Goal: Task Accomplishment & Management: Use online tool/utility

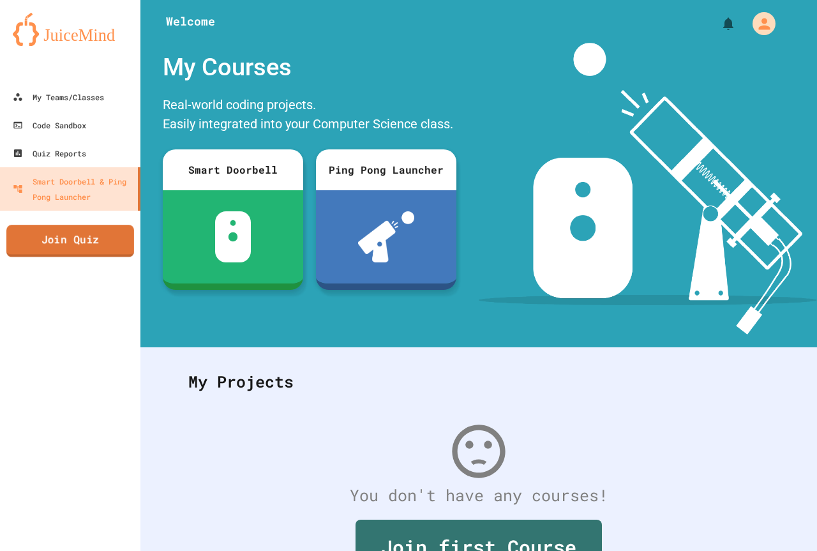
click at [89, 250] on link "Join Quiz" at bounding box center [70, 241] width 128 height 32
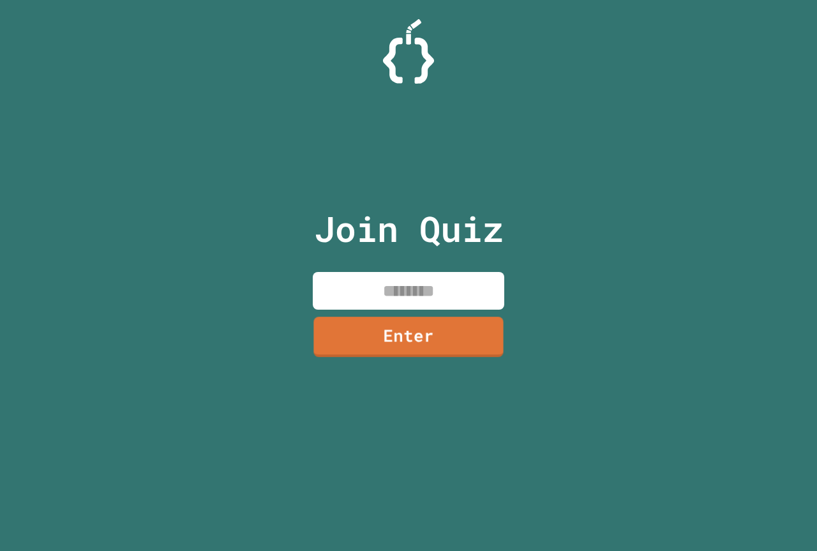
click at [401, 291] on input at bounding box center [408, 291] width 191 height 38
type input "********"
click at [386, 324] on link "Enter" at bounding box center [409, 336] width 186 height 42
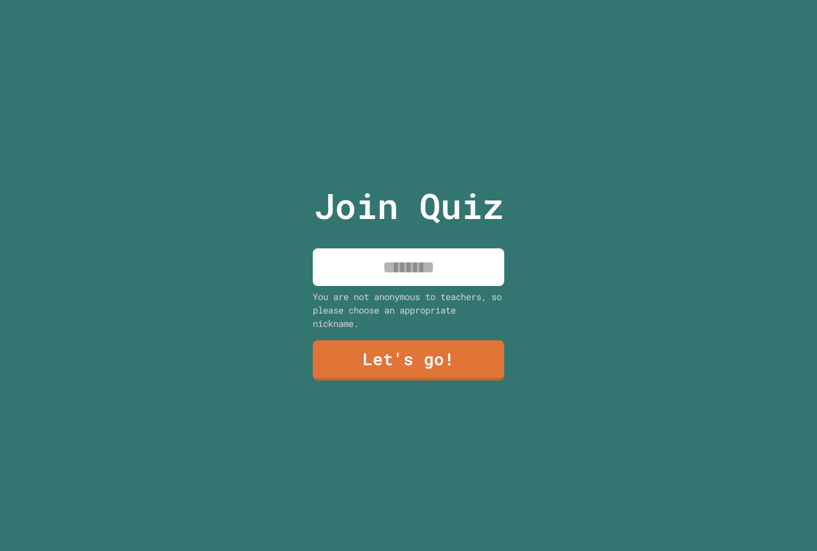
click at [394, 248] on input at bounding box center [408, 267] width 191 height 38
type input "******"
click at [442, 360] on link "Let's go!" at bounding box center [408, 359] width 193 height 42
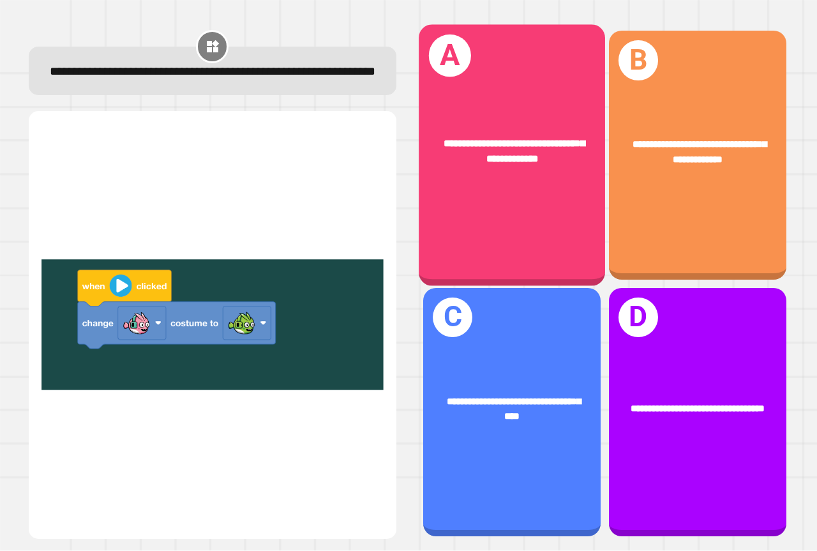
click at [518, 192] on div "**********" at bounding box center [512, 155] width 186 height 261
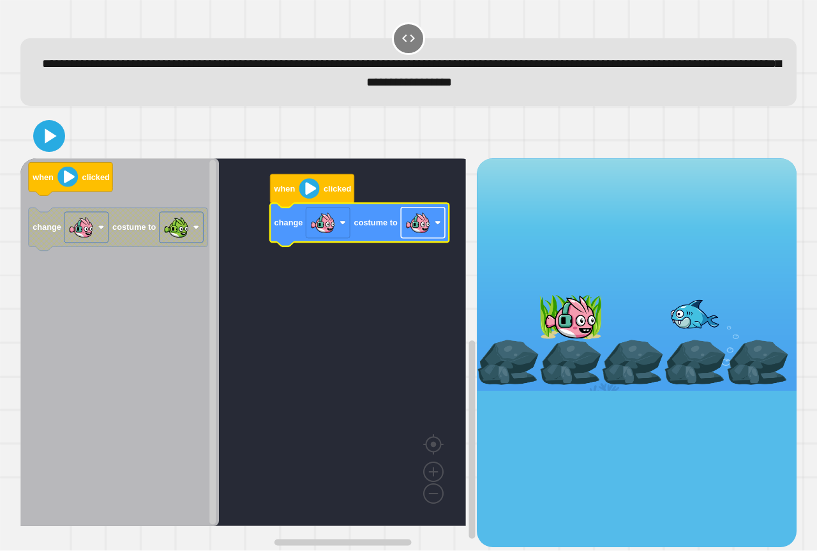
click at [421, 234] on image "Blockly Workspace" at bounding box center [418, 223] width 26 height 26
click at [56, 137] on icon at bounding box center [49, 136] width 26 height 26
click at [32, 137] on div at bounding box center [408, 136] width 776 height 45
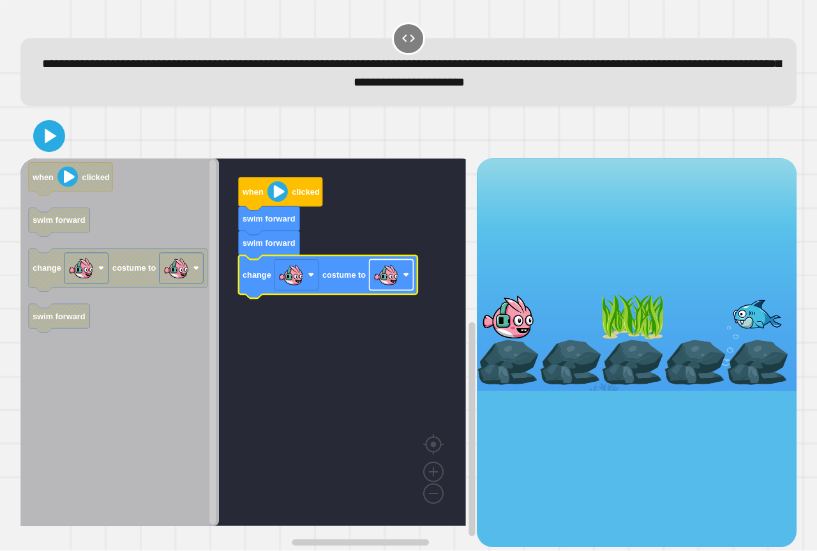
click at [388, 276] on image "Blockly Workspace" at bounding box center [386, 275] width 26 height 26
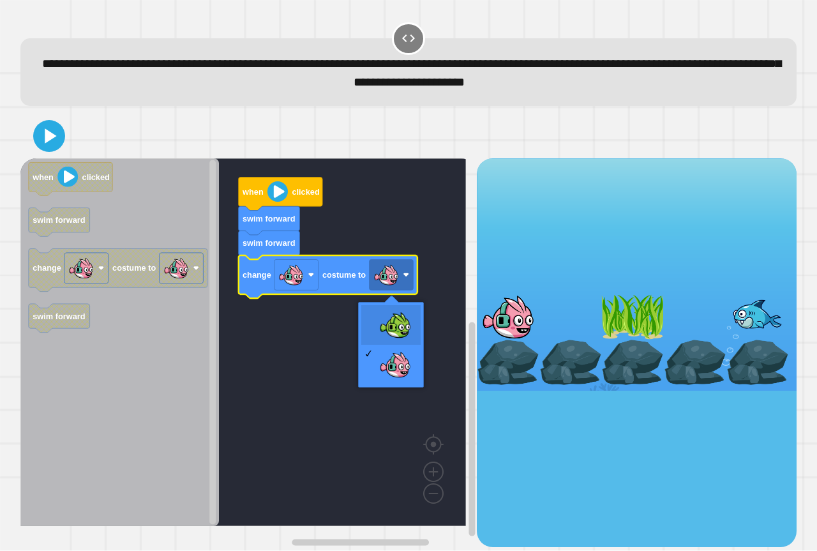
drag, startPoint x: 383, startPoint y: 318, endPoint x: 305, endPoint y: 258, distance: 98.3
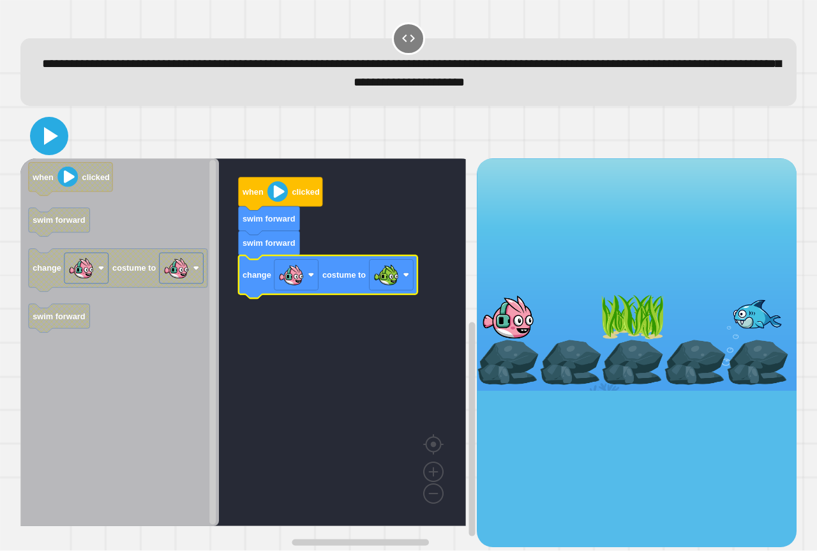
drag, startPoint x: 54, startPoint y: 146, endPoint x: 59, endPoint y: 150, distance: 6.8
click at [55, 149] on icon at bounding box center [49, 136] width 31 height 31
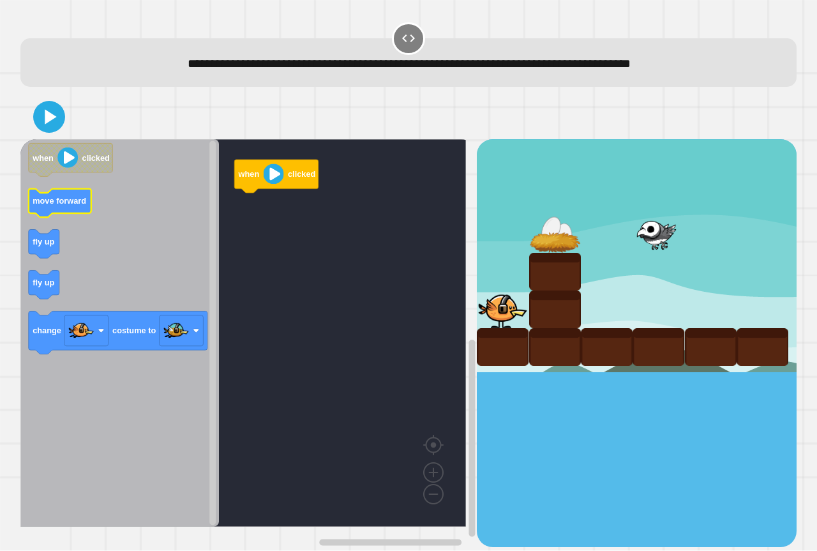
click at [40, 202] on text "move forward" at bounding box center [60, 202] width 54 height 10
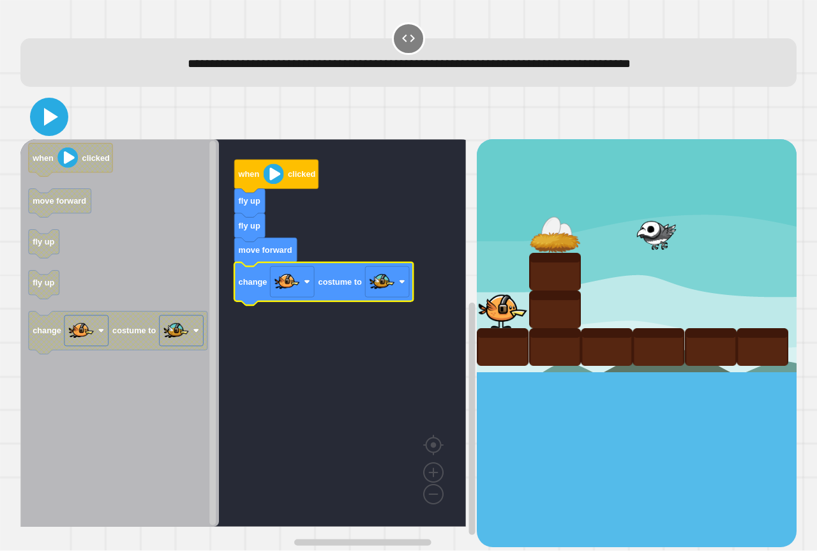
click at [47, 108] on icon at bounding box center [49, 116] width 31 height 31
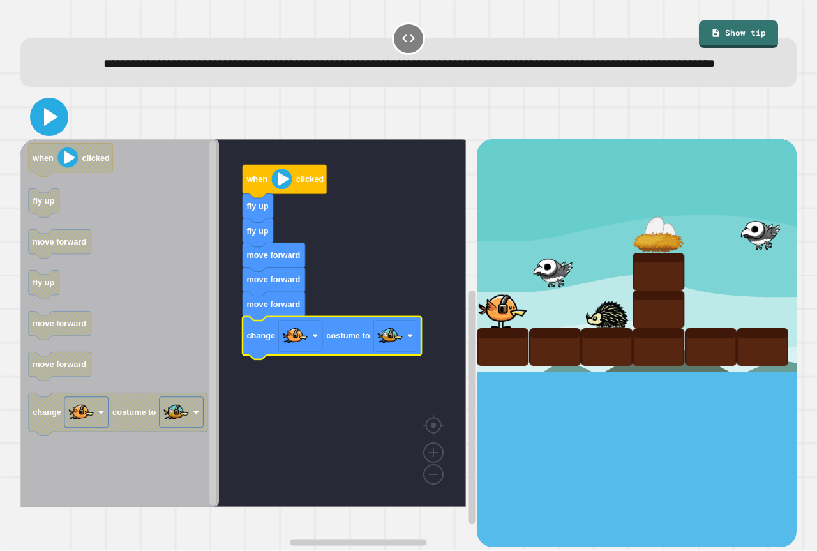
click at [39, 132] on icon at bounding box center [49, 116] width 31 height 31
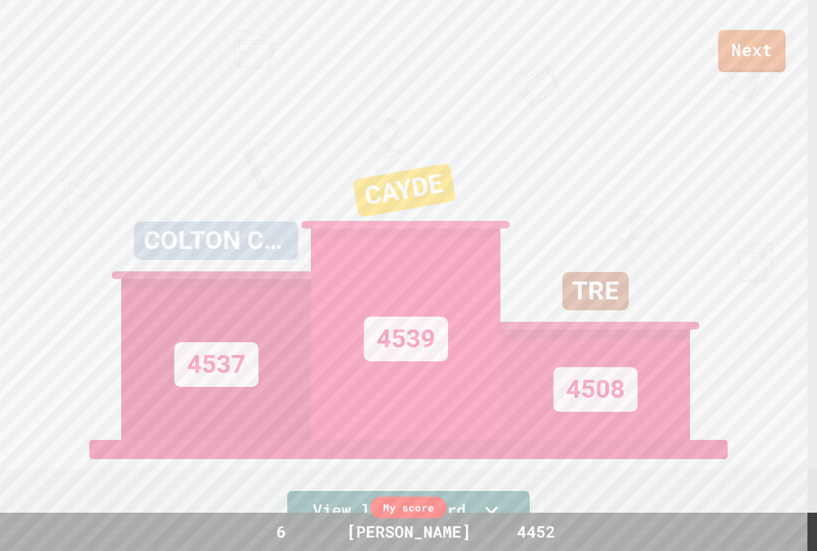
click at [733, 57] on link "Next" at bounding box center [752, 51] width 68 height 42
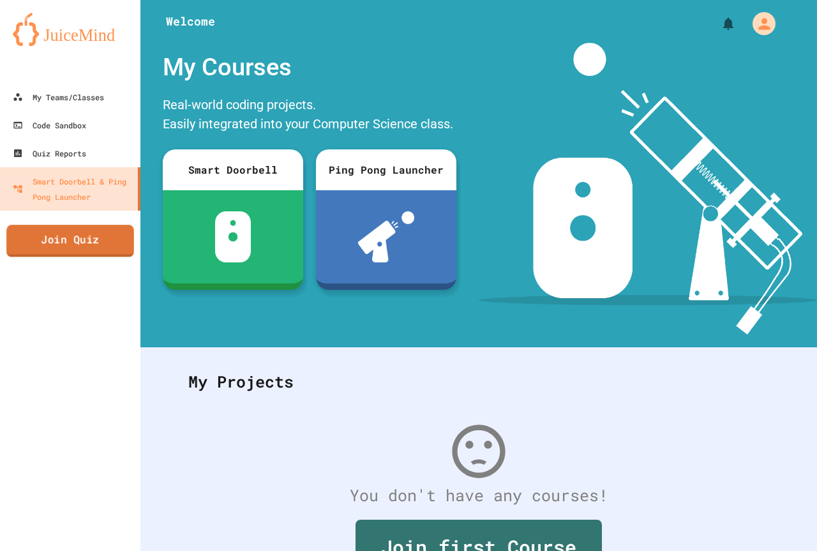
click at [61, 252] on link "Join Quiz" at bounding box center [70, 241] width 128 height 32
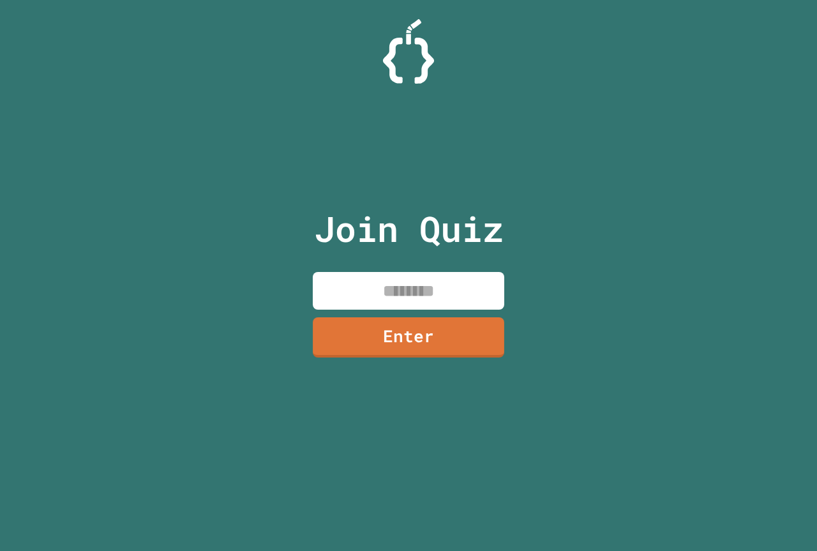
click at [382, 297] on input at bounding box center [408, 291] width 191 height 38
type input "********"
click at [364, 363] on div "Join Quiz ******** Enter" at bounding box center [408, 275] width 215 height 487
click at [377, 346] on link "Enter" at bounding box center [408, 336] width 191 height 41
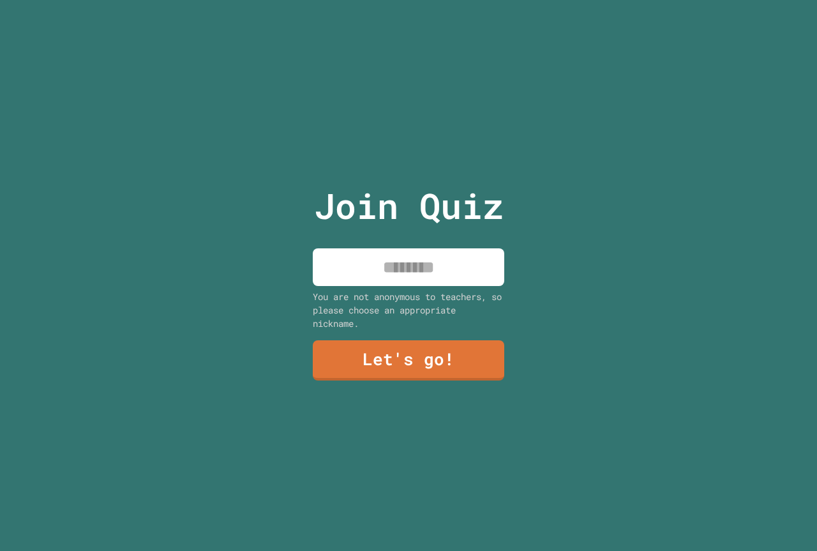
click at [434, 271] on input at bounding box center [408, 267] width 191 height 38
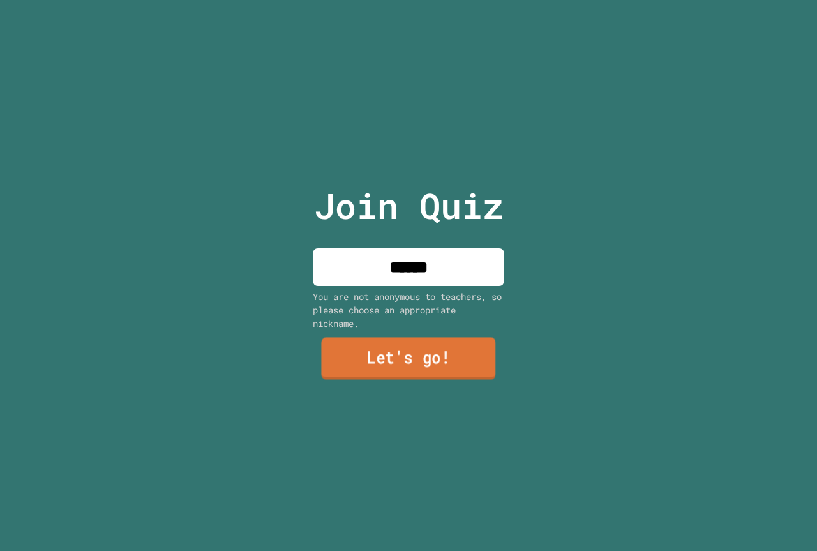
type input "******"
click at [438, 355] on link "Let's go!" at bounding box center [408, 359] width 174 height 42
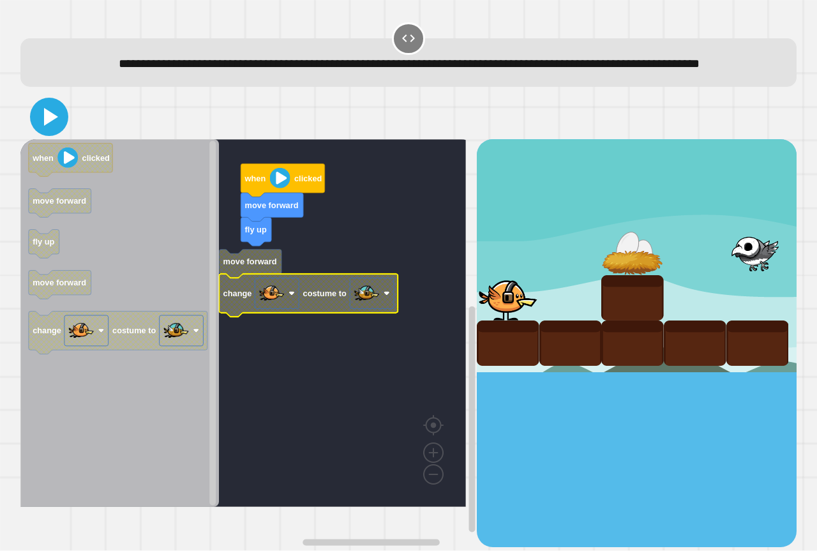
click at [55, 128] on icon at bounding box center [49, 116] width 31 height 31
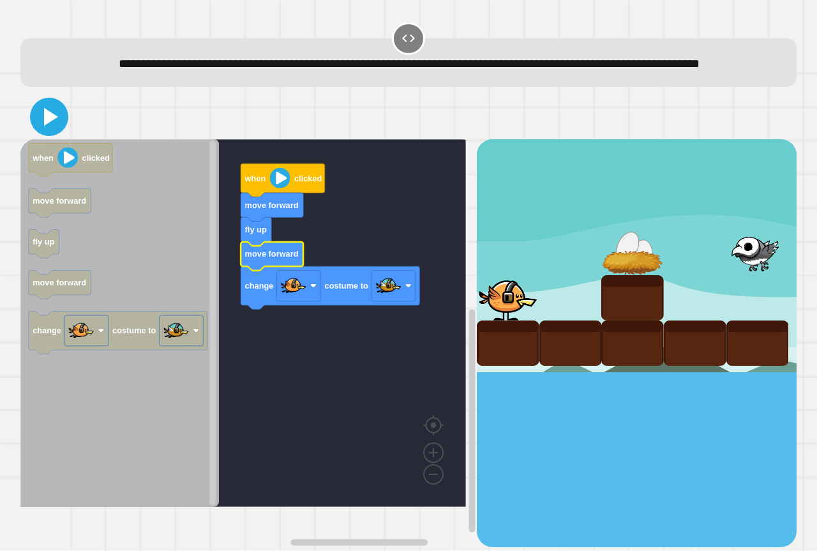
click at [55, 132] on icon at bounding box center [49, 116] width 31 height 31
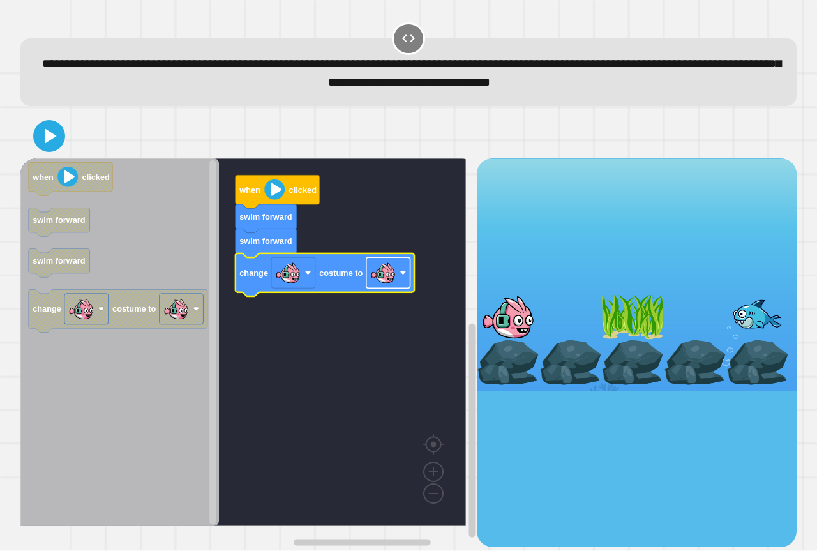
click at [396, 282] on g "Blockly Workspace" at bounding box center [388, 273] width 44 height 31
click at [336, 291] on g "when clicked swim forward swim forward change costume to" at bounding box center [252, 342] width 464 height 368
drag, startPoint x: 44, startPoint y: 132, endPoint x: 128, endPoint y: 197, distance: 106.5
click at [50, 144] on icon at bounding box center [49, 136] width 31 height 31
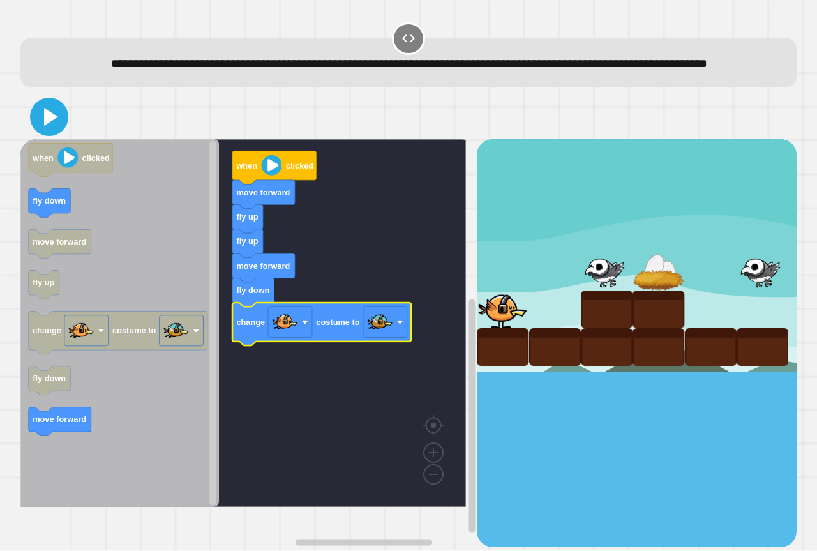
click at [47, 126] on icon at bounding box center [51, 117] width 14 height 18
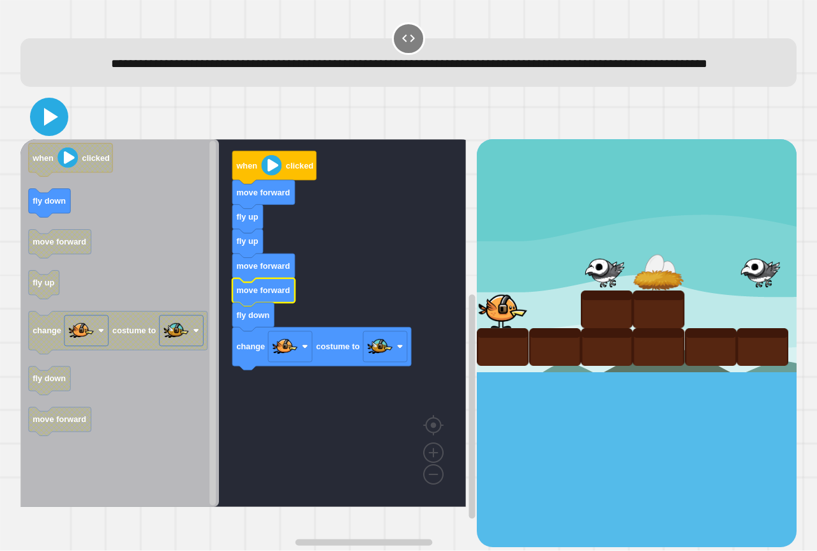
click at [56, 129] on icon at bounding box center [49, 116] width 31 height 31
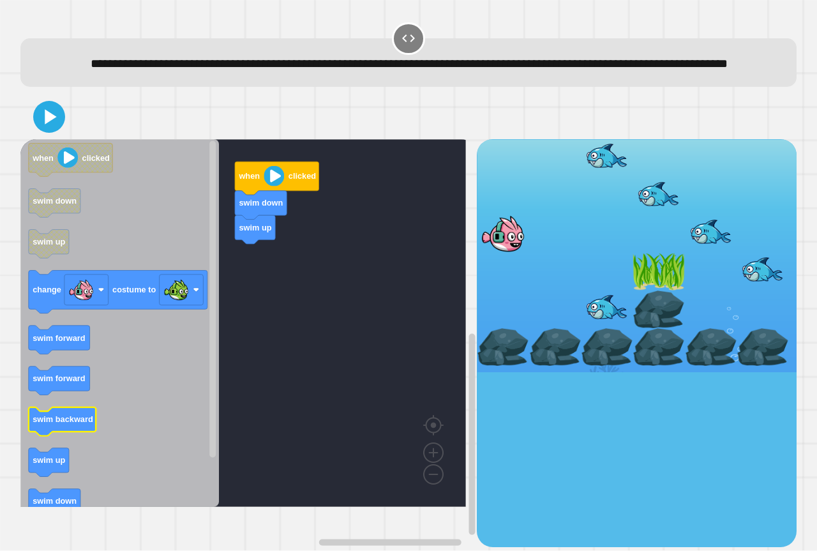
click at [53, 436] on icon "when clicked swim down swim up change costume to swim forward swim forward swim…" at bounding box center [119, 323] width 199 height 368
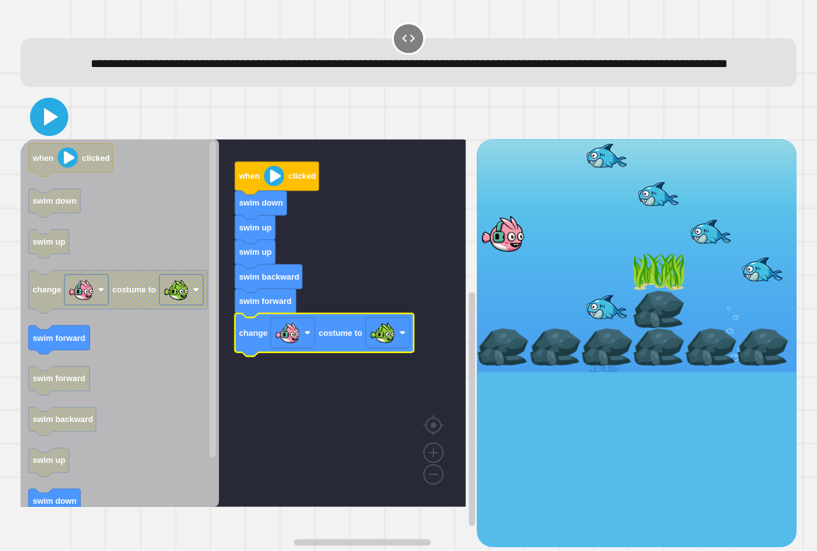
click at [49, 127] on icon at bounding box center [49, 116] width 31 height 31
click at [285, 195] on icon "Blockly Workspace" at bounding box center [277, 178] width 84 height 33
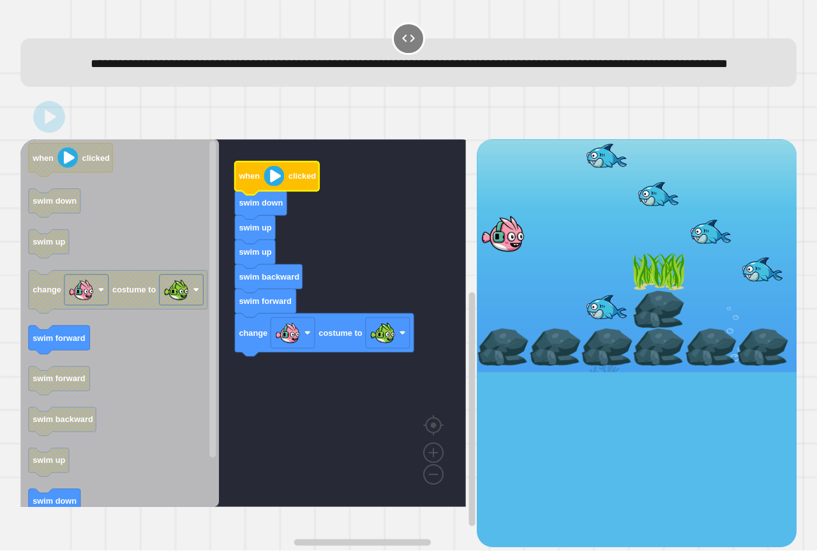
click at [280, 186] on image "Blockly Workspace" at bounding box center [274, 176] width 20 height 20
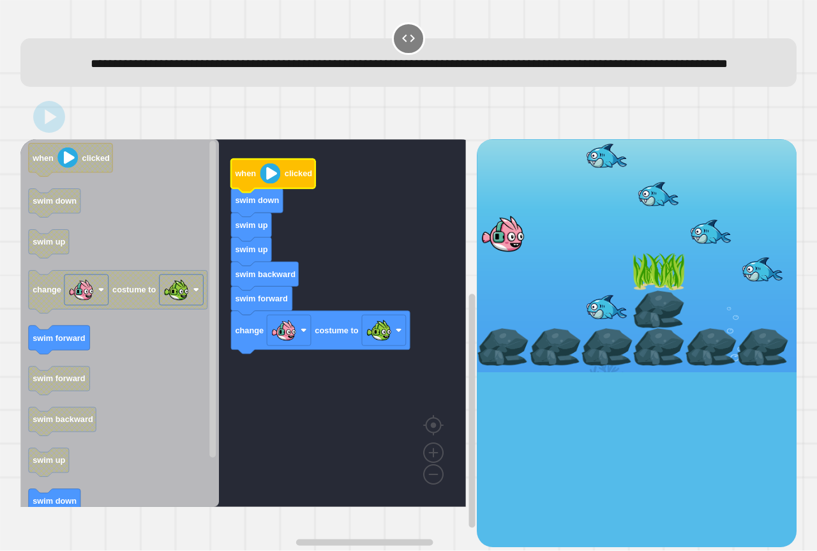
drag, startPoint x: 506, startPoint y: 251, endPoint x: 345, endPoint y: 210, distance: 166.7
click at [403, 229] on div "when clicked swim down swim up swim up swim backward swim forward change costum…" at bounding box center [408, 342] width 776 height 407
drag, startPoint x: 110, startPoint y: 130, endPoint x: 179, endPoint y: 126, distance: 69.0
click at [163, 126] on div at bounding box center [408, 116] width 776 height 45
click at [52, 343] on text "swim forward" at bounding box center [59, 338] width 53 height 10
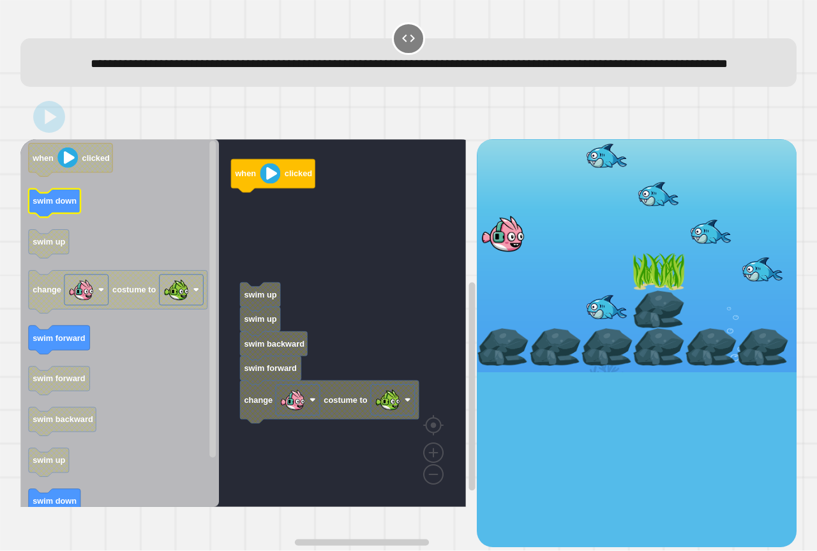
click at [76, 218] on icon "Blockly Workspace" at bounding box center [55, 203] width 52 height 29
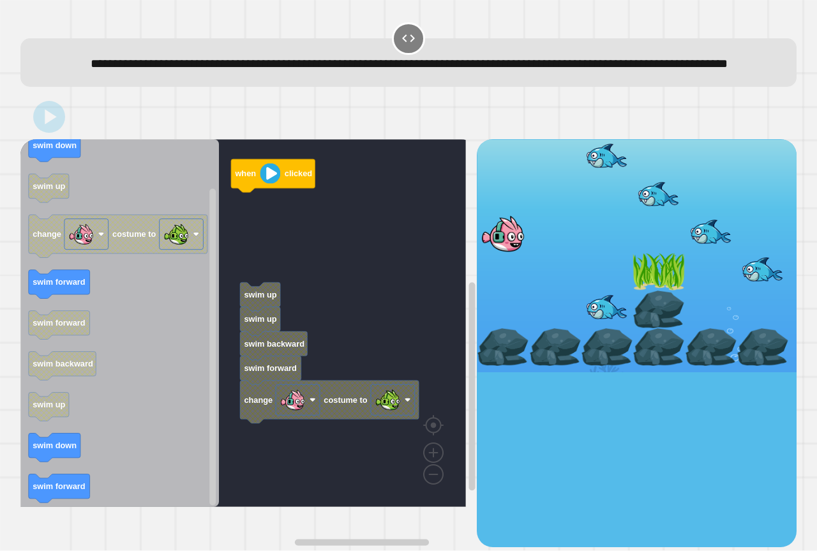
click at [271, 262] on div "when clicked swim up swim up swim backward swim forward change costume to when …" at bounding box center [248, 342] width 456 height 407
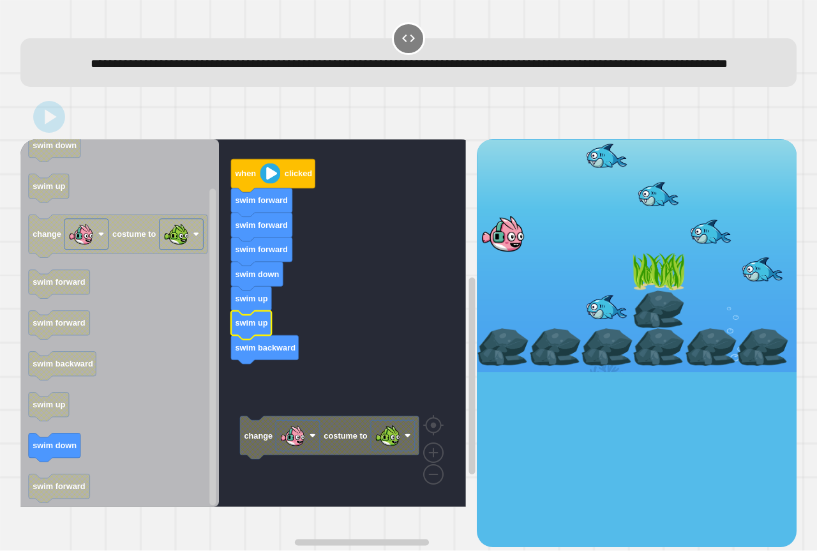
click at [237, 334] on icon "Blockly Workspace" at bounding box center [251, 325] width 40 height 29
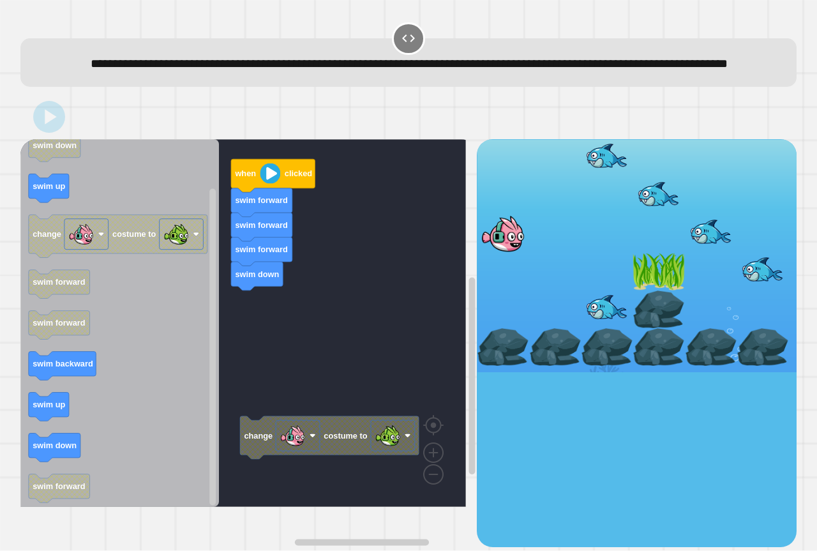
click at [253, 447] on g "change costume to when clicked swim forward swim forward swim forward swim down" at bounding box center [252, 323] width 464 height 368
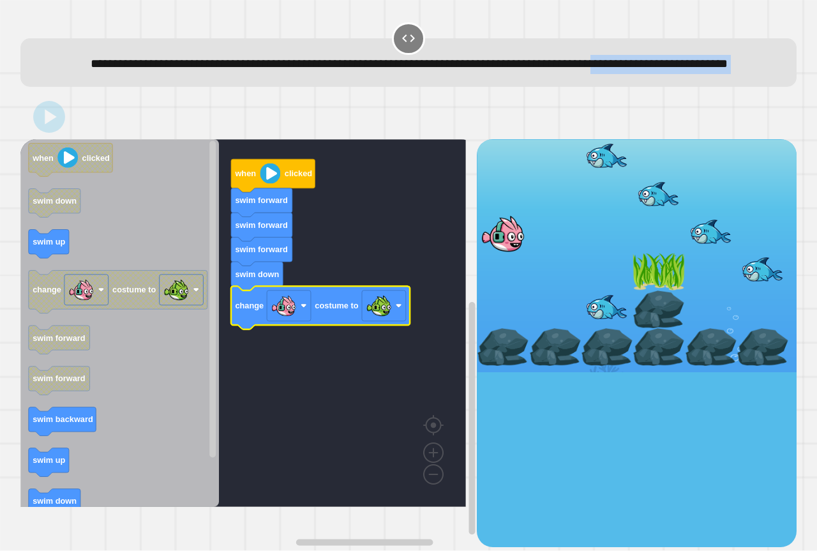
click at [64, 100] on div "**********" at bounding box center [409, 284] width 784 height 534
click at [53, 121] on div at bounding box center [408, 116] width 776 height 45
click at [54, 123] on div at bounding box center [408, 116] width 776 height 45
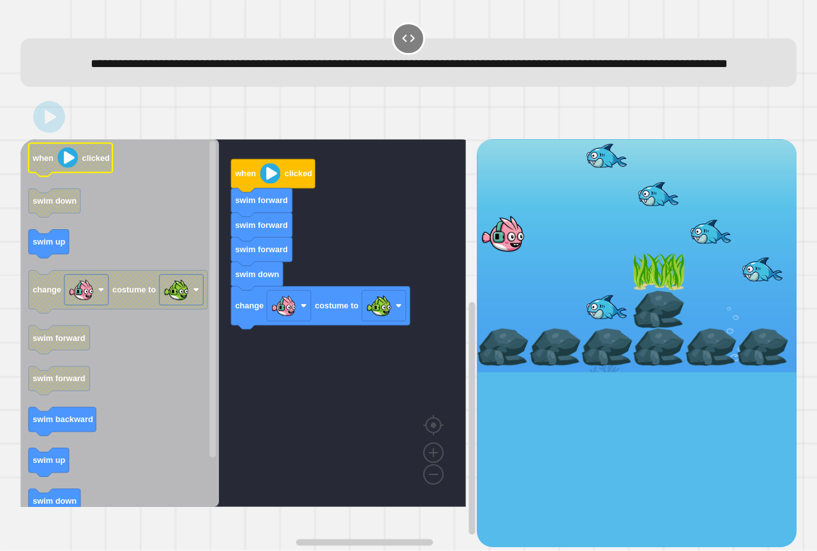
click at [66, 177] on icon "Blockly Workspace" at bounding box center [71, 160] width 84 height 33
click at [66, 168] on image "Blockly Workspace" at bounding box center [67, 157] width 20 height 20
click at [73, 168] on image "Blockly Workspace" at bounding box center [67, 157] width 20 height 20
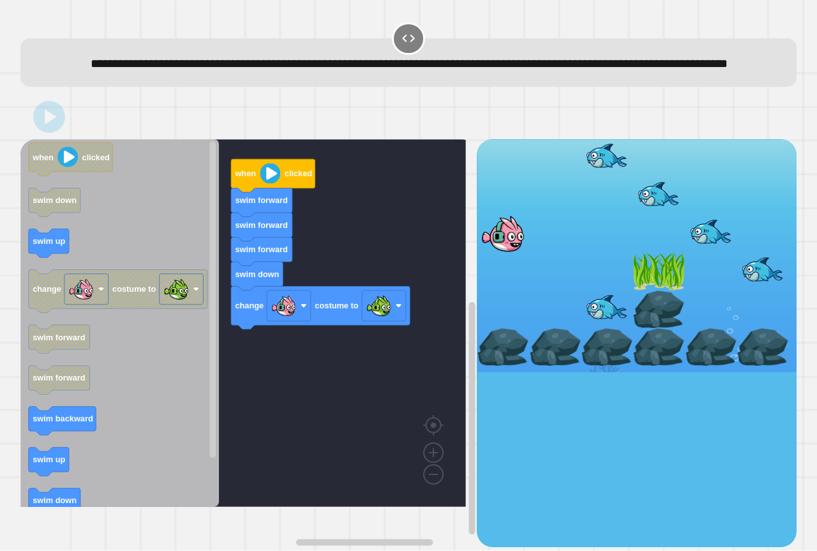
click at [283, 193] on g "when clicked swim forward swim forward swim forward swim down change costume to" at bounding box center [320, 245] width 179 height 170
click at [282, 193] on icon "Blockly Workspace" at bounding box center [273, 176] width 84 height 33
click at [275, 184] on image "Blockly Workspace" at bounding box center [270, 173] width 20 height 20
click at [274, 184] on image "Blockly Workspace" at bounding box center [270, 173] width 20 height 20
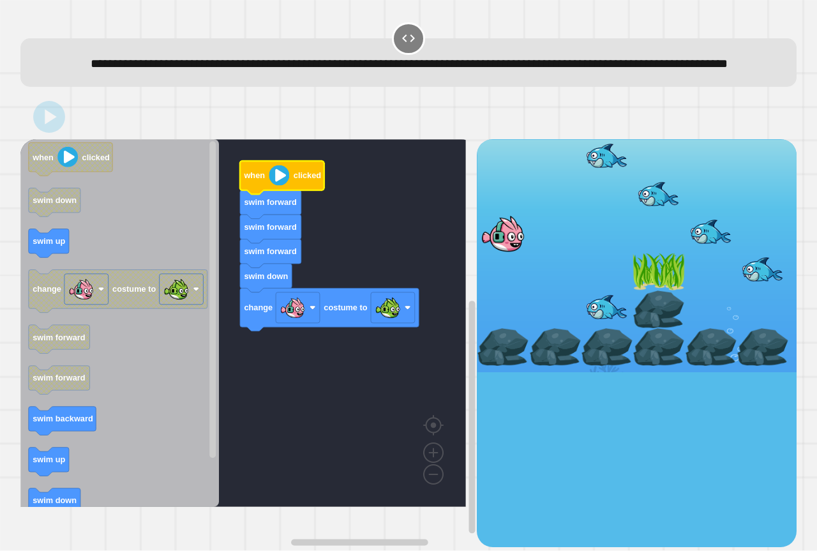
drag, startPoint x: 537, startPoint y: 266, endPoint x: 479, endPoint y: 243, distance: 62.8
click at [516, 251] on div at bounding box center [637, 255] width 320 height 232
click at [61, 139] on div at bounding box center [408, 116] width 776 height 45
drag, startPoint x: 86, startPoint y: 147, endPoint x: 59, endPoint y: 121, distance: 37.5
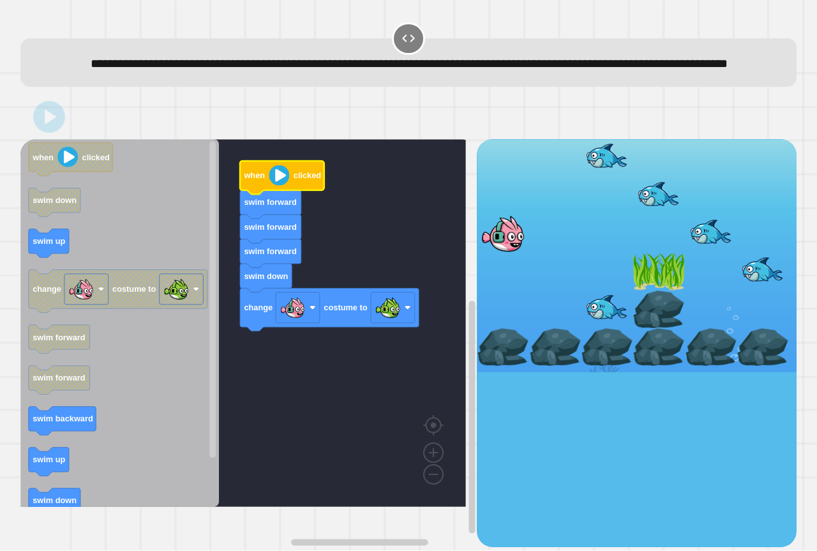
click at [59, 121] on div at bounding box center [408, 116] width 776 height 45
click at [57, 119] on div at bounding box center [408, 116] width 776 height 45
drag, startPoint x: 59, startPoint y: 96, endPoint x: 81, endPoint y: 82, distance: 26.4
click at [60, 87] on div "**********" at bounding box center [408, 62] width 776 height 49
click at [81, 74] on div "**********" at bounding box center [409, 64] width 743 height 19
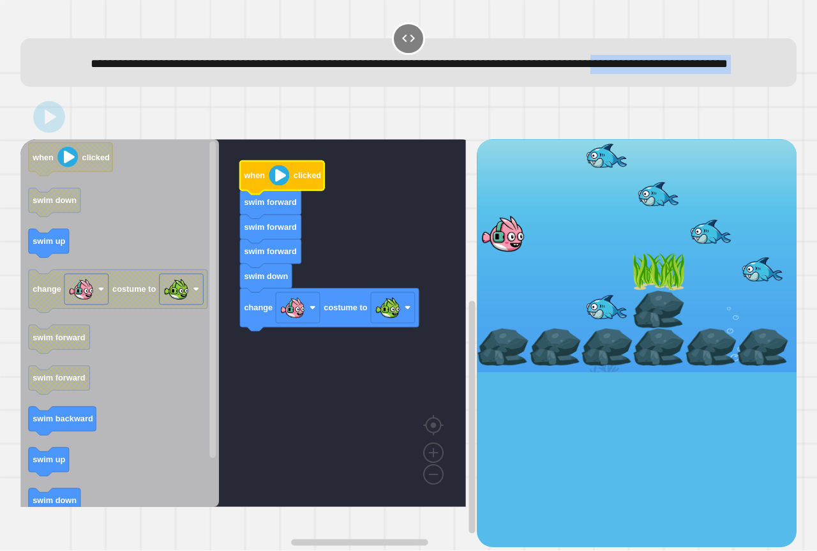
click at [61, 142] on div "**********" at bounding box center [409, 284] width 784 height 534
click at [138, 70] on span "**********" at bounding box center [409, 63] width 637 height 12
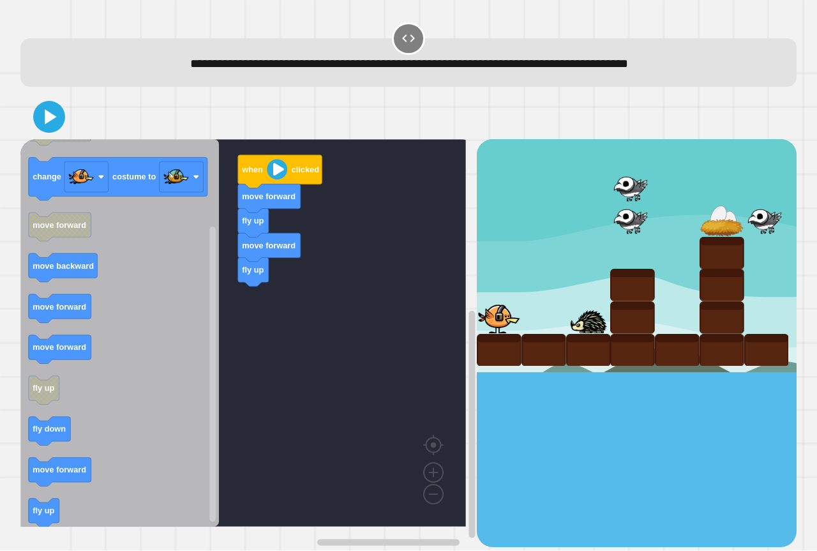
click at [191, 345] on icon "when clicked fly up move forward change costume to move forward move backward m…" at bounding box center [119, 332] width 199 height 387
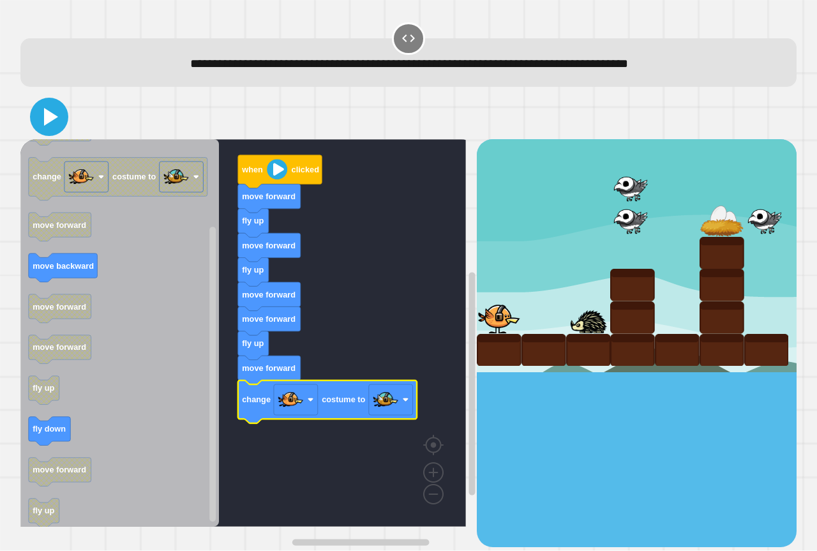
click at [57, 125] on icon at bounding box center [49, 116] width 31 height 31
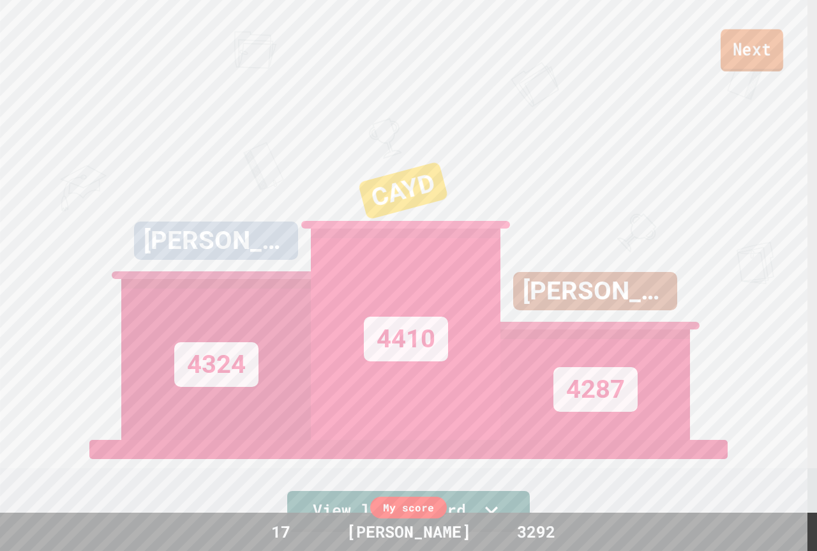
drag, startPoint x: 747, startPoint y: 67, endPoint x: 747, endPoint y: 58, distance: 9.0
click at [747, 58] on link "Next" at bounding box center [752, 50] width 63 height 42
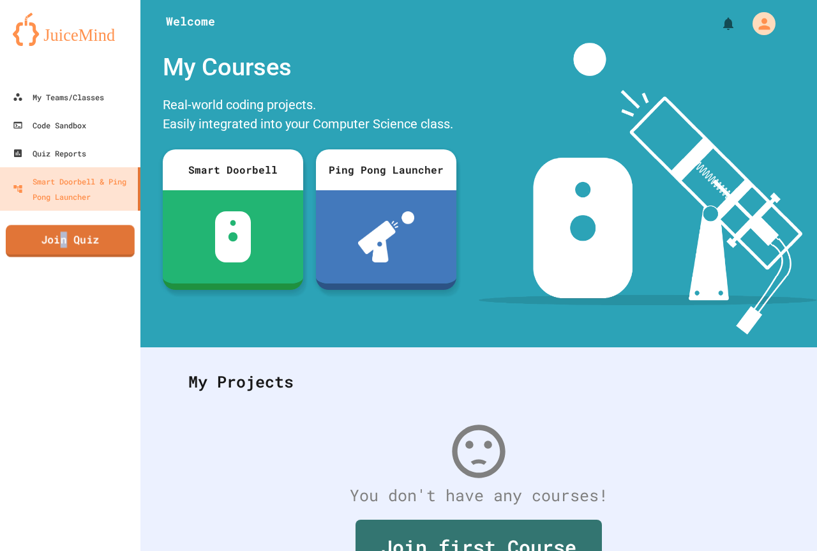
click at [64, 244] on link "Join Quiz" at bounding box center [70, 241] width 129 height 32
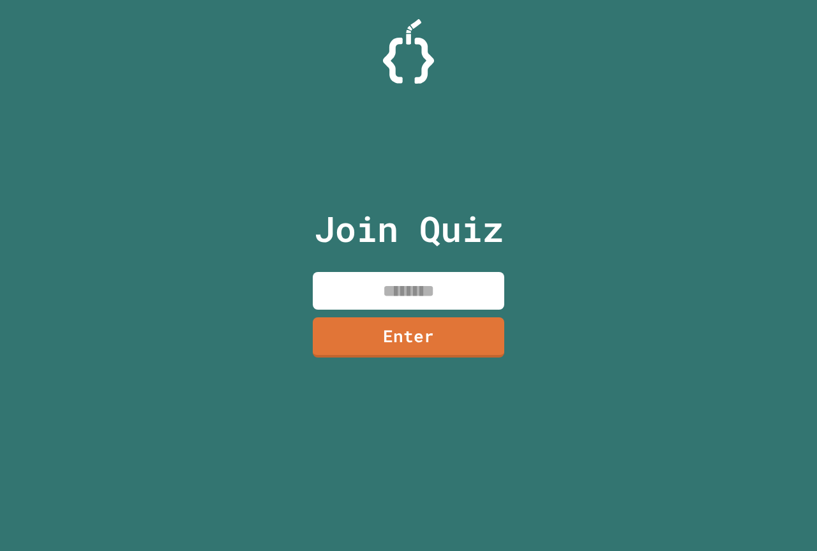
click at [363, 300] on input at bounding box center [408, 291] width 191 height 38
type input "********"
click at [432, 317] on link "Enter" at bounding box center [408, 336] width 195 height 42
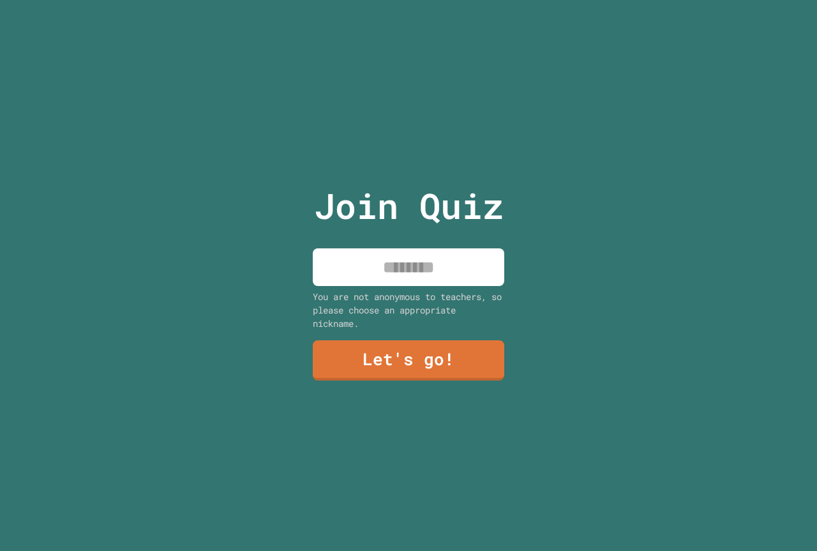
click at [451, 264] on input at bounding box center [408, 267] width 191 height 38
type input "******"
click at [453, 354] on link "Let's go!" at bounding box center [408, 359] width 191 height 42
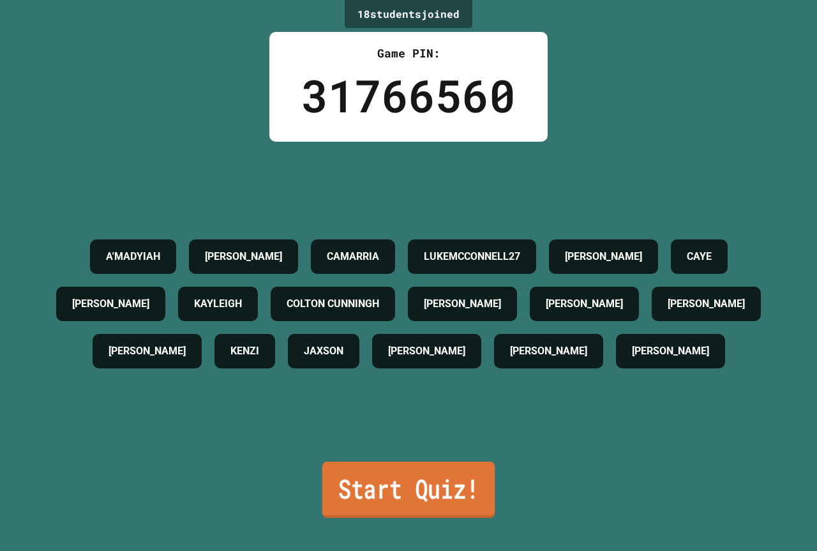
click at [467, 495] on link "Start Quiz!" at bounding box center [408, 489] width 172 height 56
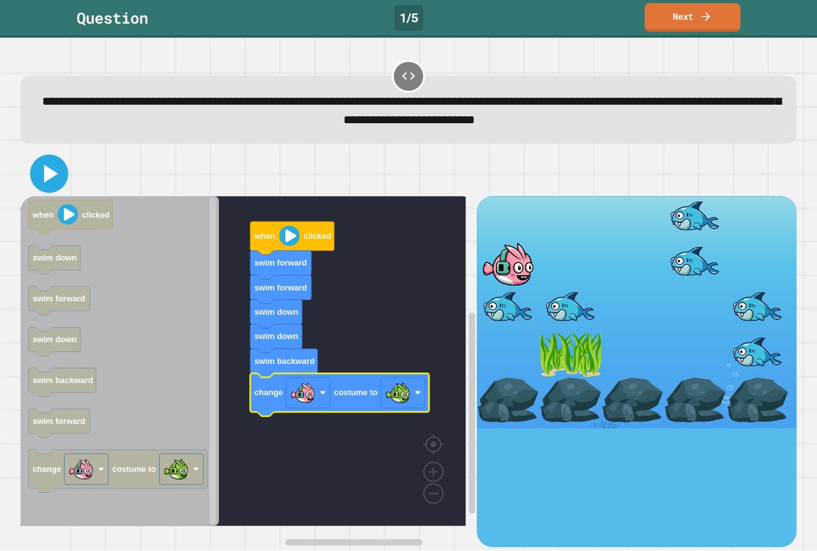
click at [55, 180] on icon at bounding box center [49, 173] width 31 height 31
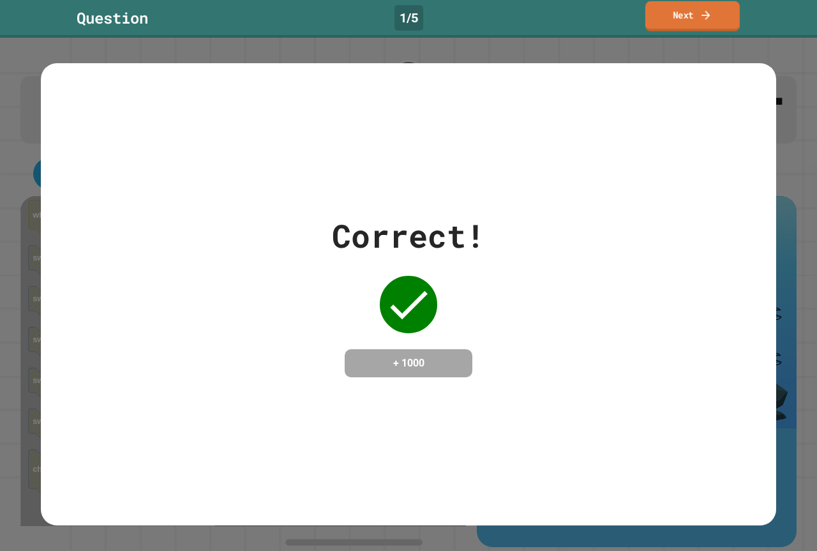
click at [680, 20] on link "Next" at bounding box center [692, 16] width 94 height 30
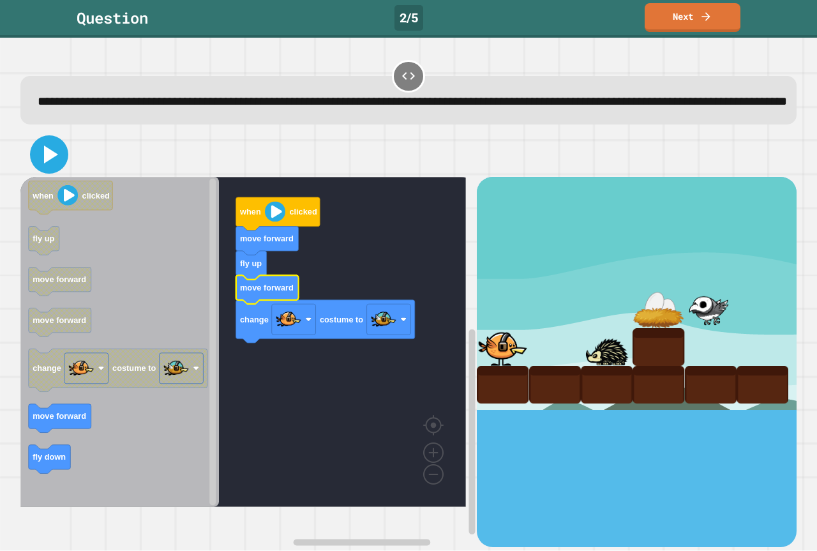
click at [44, 165] on icon at bounding box center [49, 154] width 31 height 31
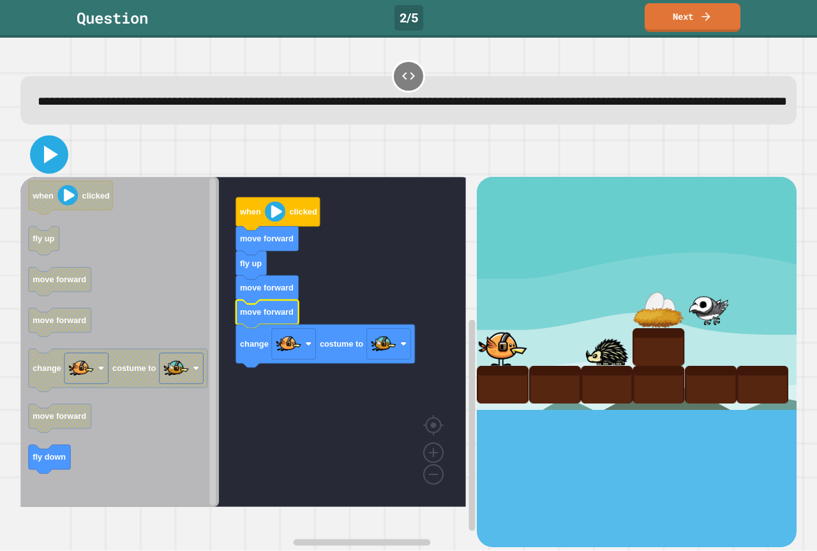
click at [50, 163] on icon at bounding box center [51, 155] width 14 height 18
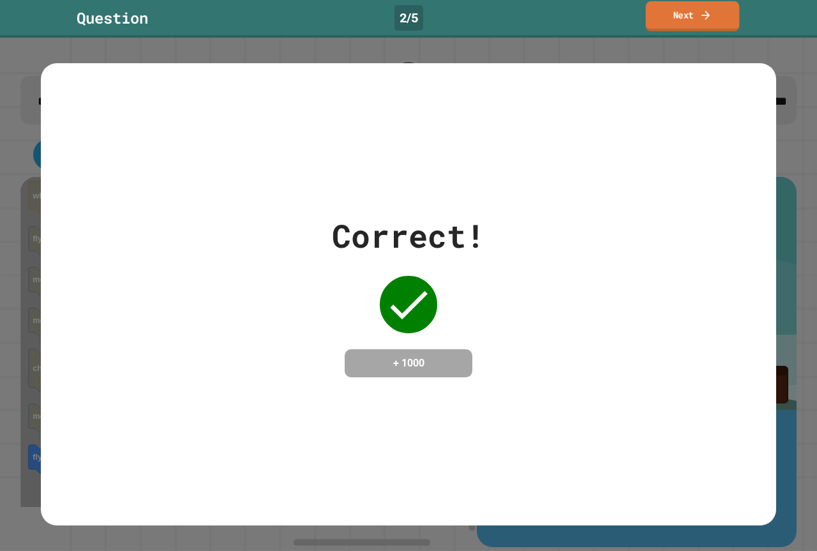
click at [707, 6] on link "Next" at bounding box center [693, 16] width 94 height 30
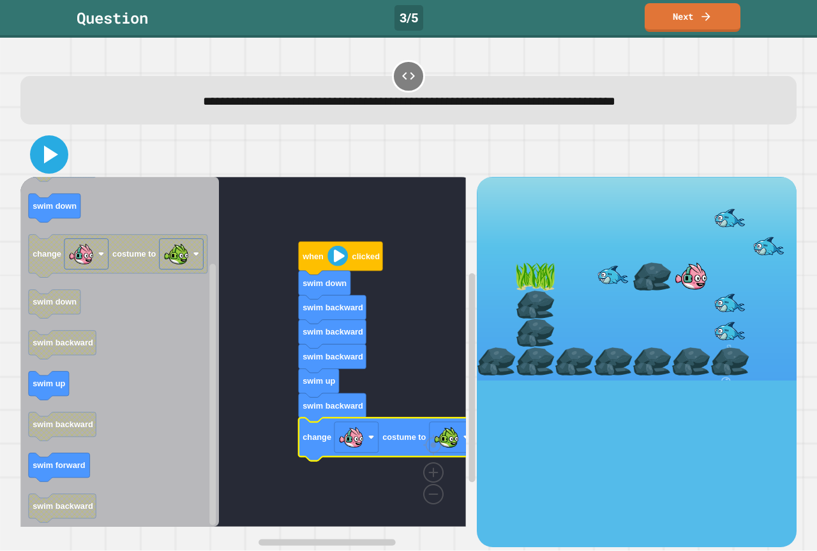
click at [62, 162] on icon at bounding box center [49, 154] width 31 height 31
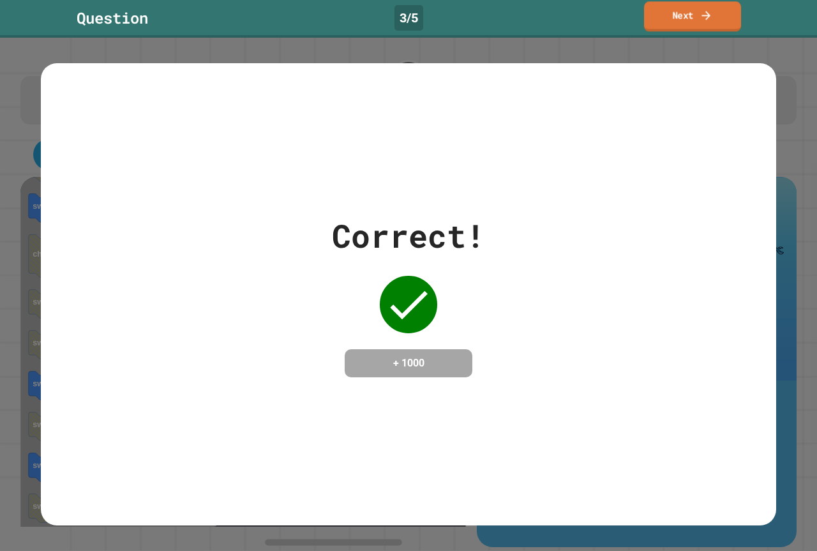
drag, startPoint x: 691, startPoint y: 17, endPoint x: 684, endPoint y: 36, distance: 20.0
click at [691, 17] on link "Next" at bounding box center [692, 16] width 97 height 30
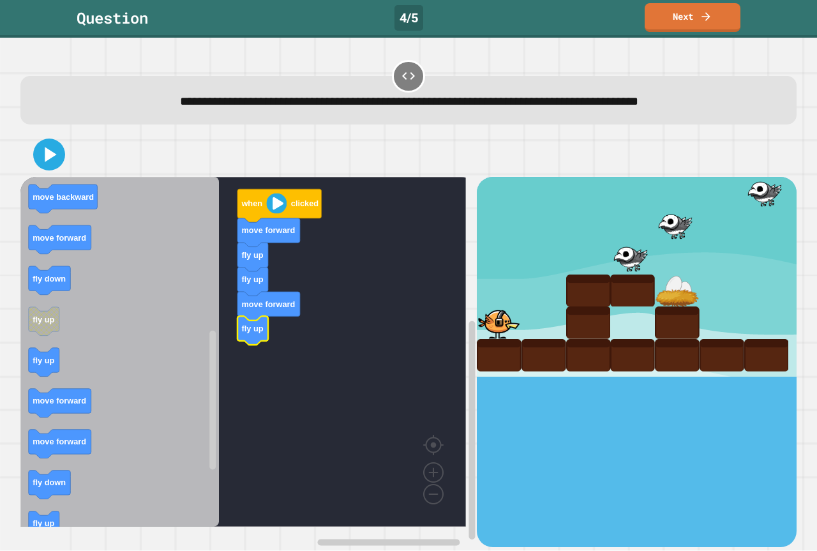
click at [64, 228] on icon "when clicked fly down fly up move forward move backward move forward fly up cha…" at bounding box center [119, 352] width 199 height 350
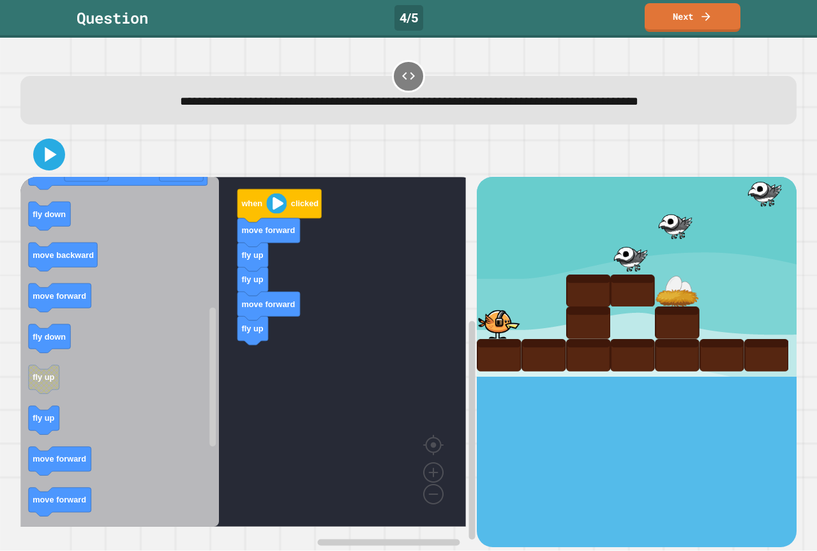
click at [147, 294] on icon "when clicked fly down fly up move forward move backward move forward fly up cha…" at bounding box center [119, 352] width 199 height 350
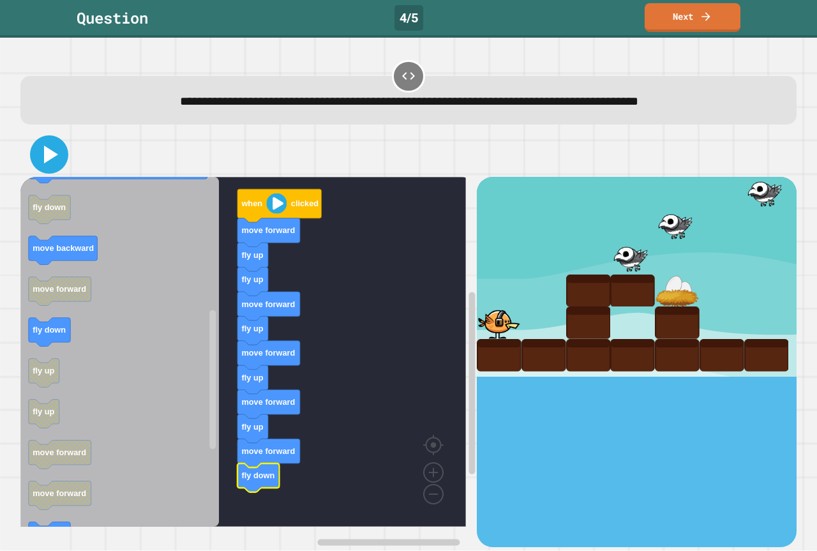
click at [50, 154] on icon at bounding box center [51, 155] width 14 height 18
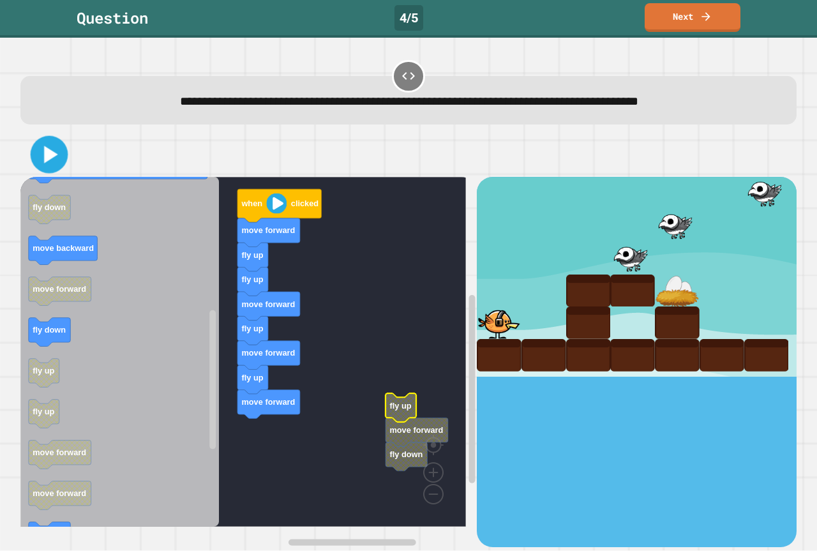
click at [40, 155] on icon at bounding box center [49, 155] width 30 height 30
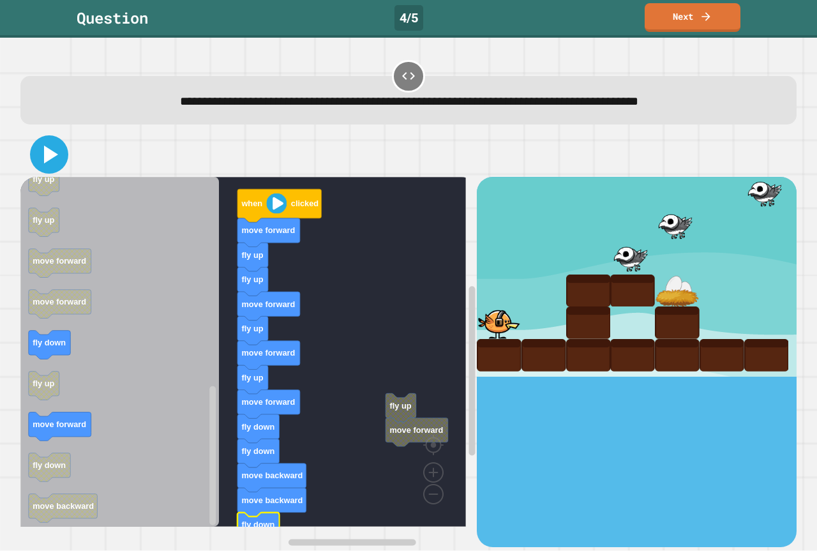
click at [40, 165] on icon at bounding box center [49, 154] width 31 height 31
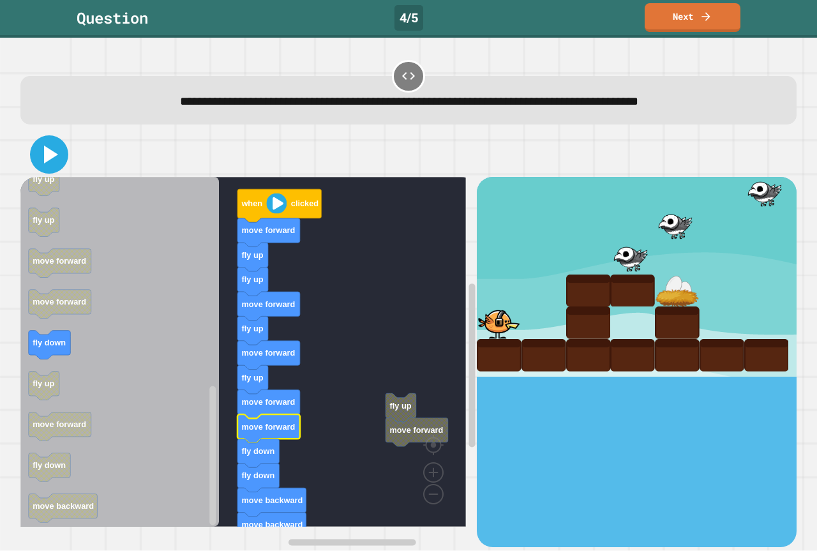
click at [40, 154] on icon at bounding box center [49, 154] width 31 height 31
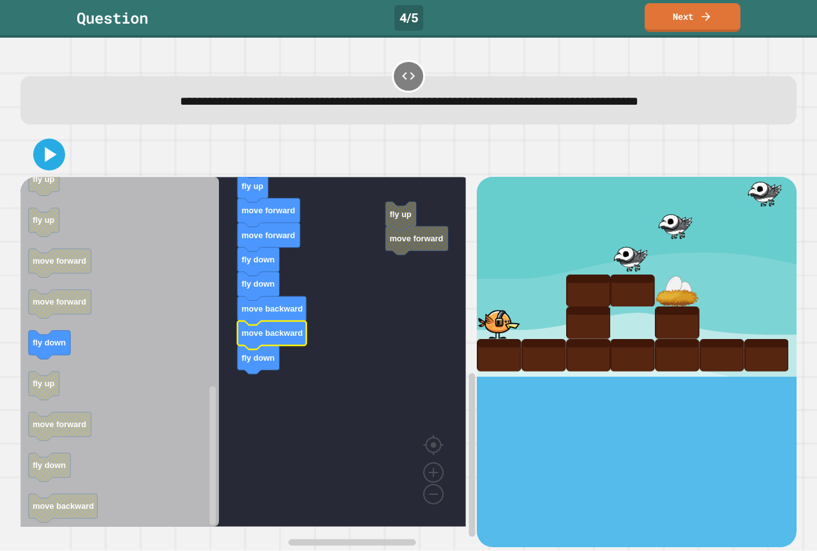
click at [273, 331] on text "move backward" at bounding box center [271, 334] width 61 height 10
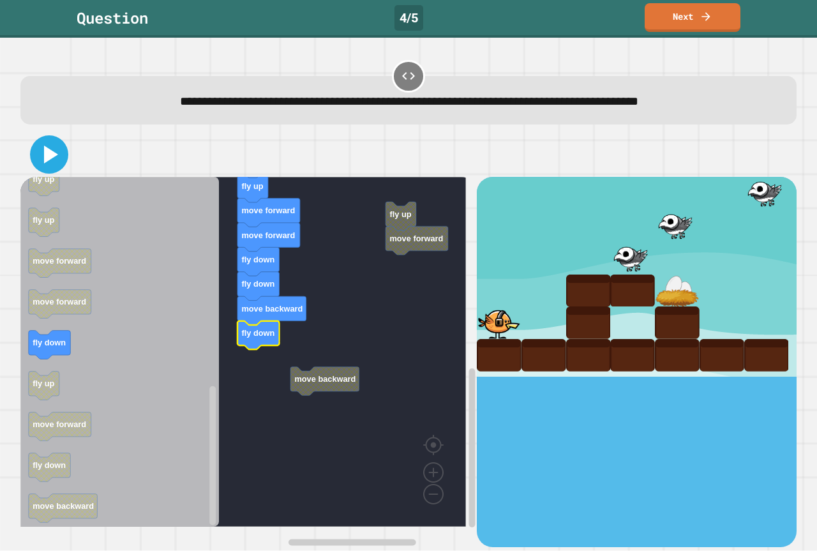
click at [38, 158] on icon at bounding box center [49, 154] width 31 height 31
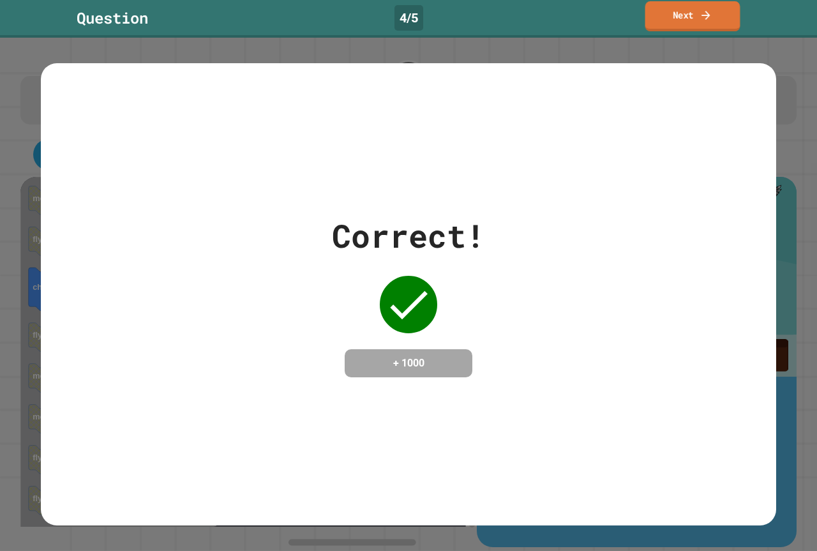
click at [673, 20] on link "Next" at bounding box center [692, 16] width 95 height 30
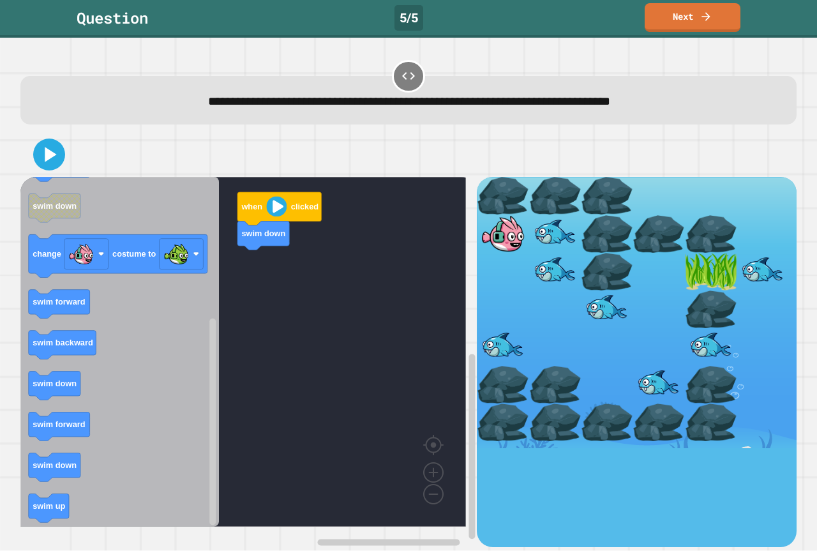
click at [213, 306] on div "when clicked swim down when clicked swim forward swim backward swim up swim up …" at bounding box center [248, 362] width 456 height 370
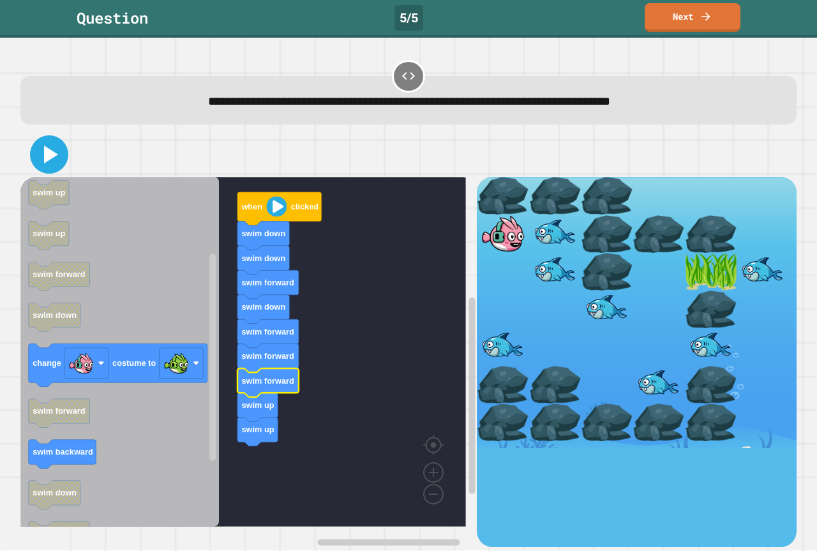
click at [47, 165] on icon at bounding box center [49, 154] width 31 height 31
click at [301, 444] on g "swim forward when clicked swim down swim down swim forward swim down swim forwa…" at bounding box center [252, 352] width 464 height 350
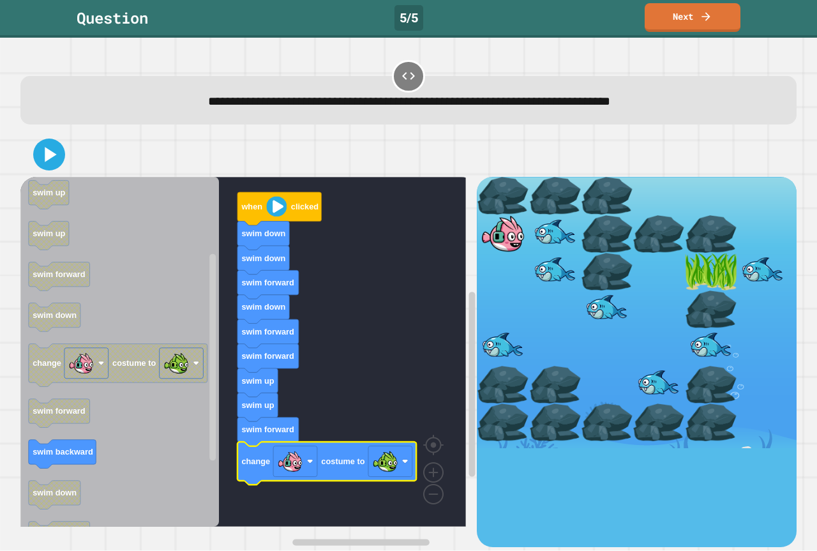
click at [54, 172] on div at bounding box center [408, 154] width 776 height 45
drag, startPoint x: 54, startPoint y: 165, endPoint x: 77, endPoint y: 158, distance: 24.8
click at [54, 162] on icon at bounding box center [49, 154] width 31 height 31
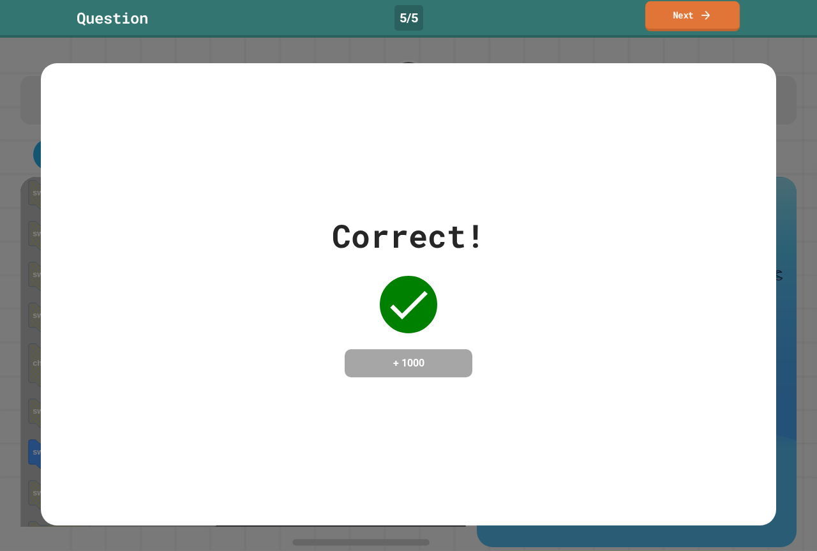
click at [703, 24] on link "Next" at bounding box center [692, 16] width 94 height 30
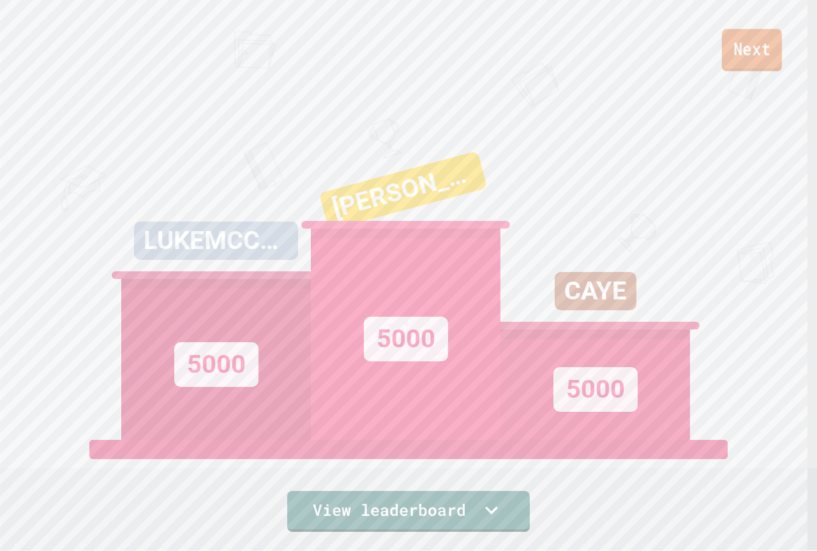
click at [754, 47] on link "Next" at bounding box center [752, 50] width 60 height 42
